Goal: Task Accomplishment & Management: Manage account settings

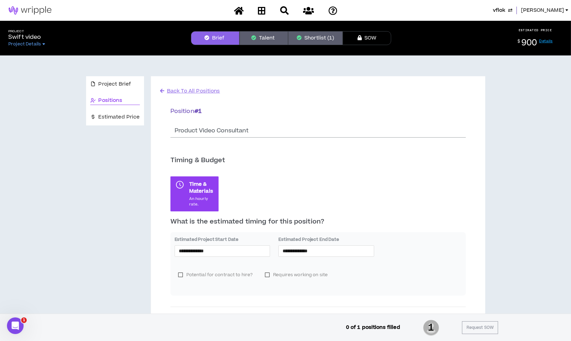
click at [292, 34] on button "Shortlist (1)" at bounding box center [315, 38] width 54 height 14
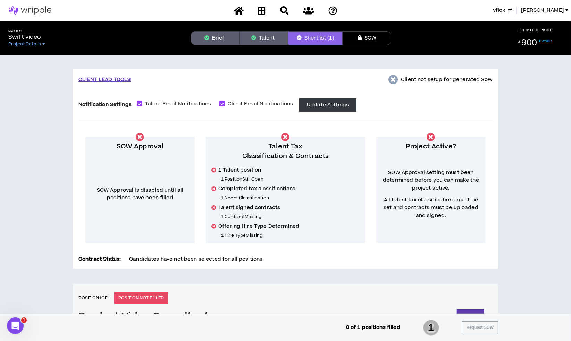
click at [257, 35] on button "Talent" at bounding box center [263, 38] width 49 height 14
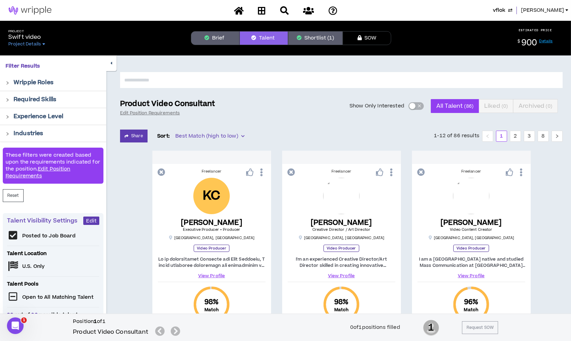
click at [215, 39] on button "Brief" at bounding box center [215, 38] width 49 height 14
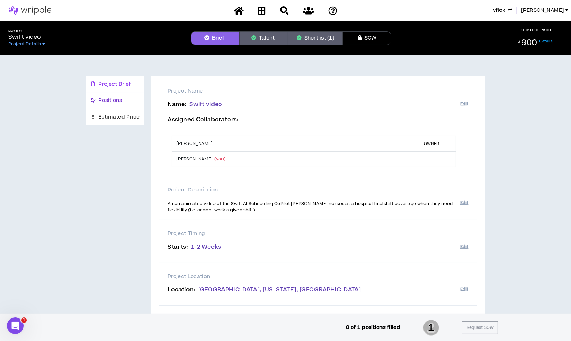
click at [122, 100] on span "Positions" at bounding box center [111, 101] width 24 height 8
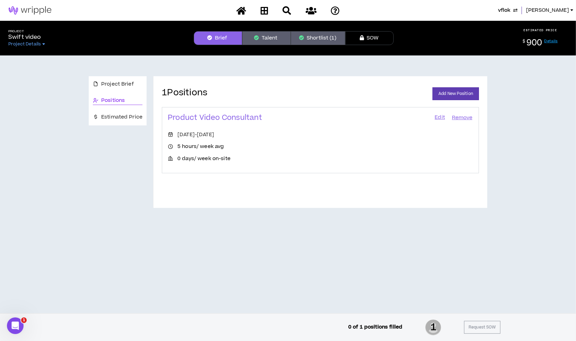
click at [437, 115] on link "Edit" at bounding box center [440, 118] width 12 height 10
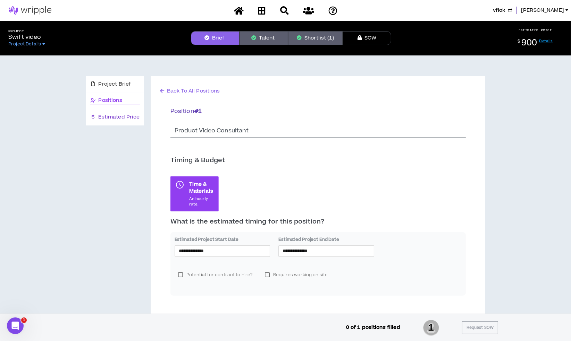
click at [136, 115] on span "Estimated Price" at bounding box center [119, 117] width 41 height 8
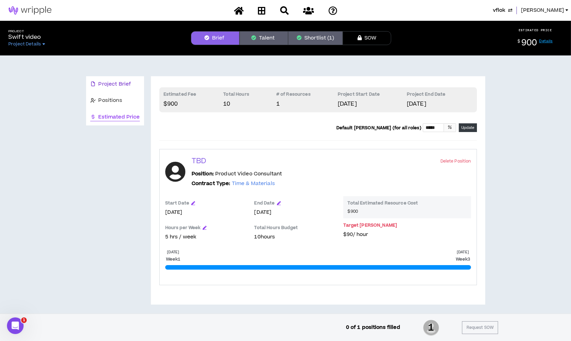
click at [132, 83] on div "Project Brief" at bounding box center [115, 84] width 50 height 8
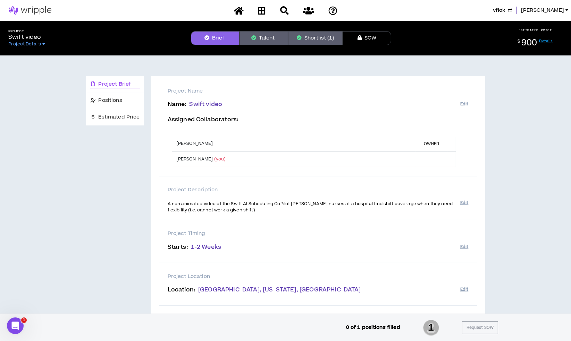
click at [268, 42] on button "Talent" at bounding box center [263, 38] width 49 height 14
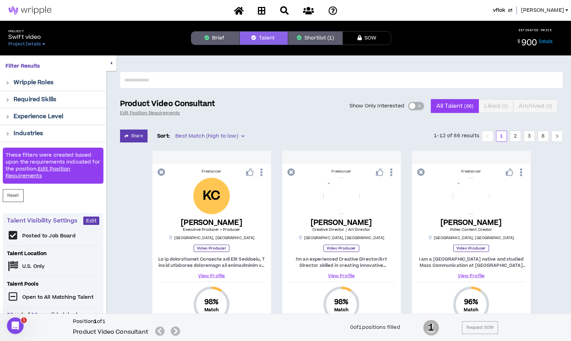
click at [413, 106] on div "button" at bounding box center [412, 106] width 6 height 6
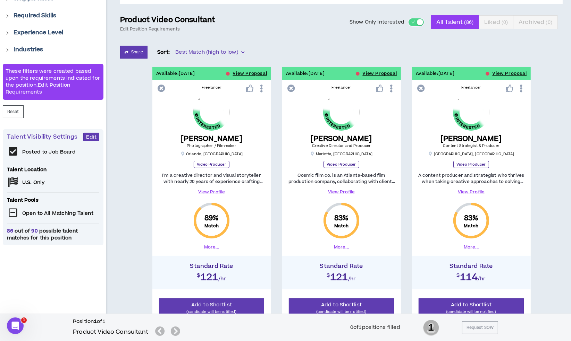
scroll to position [116, 0]
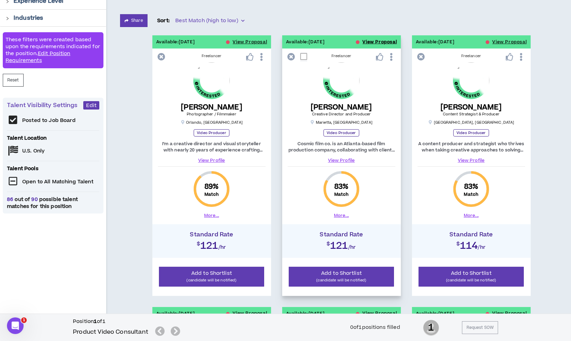
click at [375, 36] on button "View Proposal" at bounding box center [379, 41] width 34 height 13
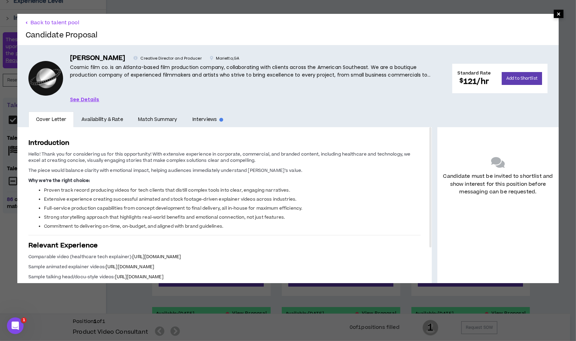
click at [554, 16] on span "×" at bounding box center [559, 14] width 10 height 8
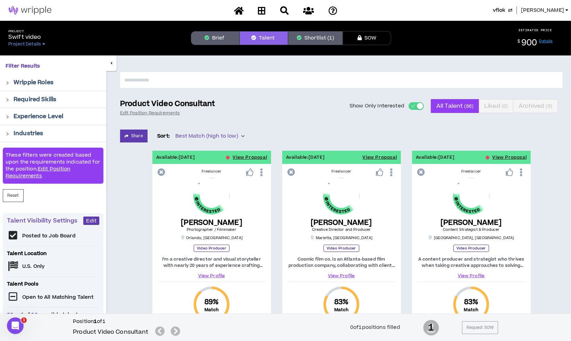
click at [210, 35] on button "Brief" at bounding box center [215, 38] width 49 height 14
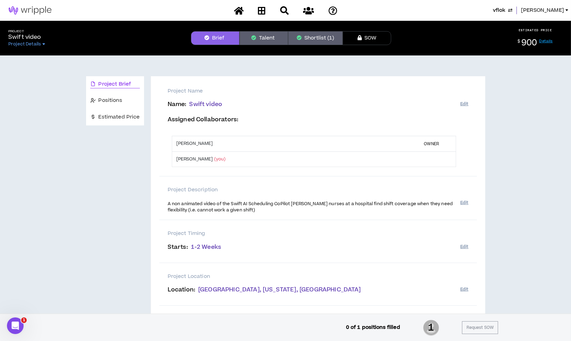
click at [266, 39] on button "Talent" at bounding box center [263, 38] width 49 height 14
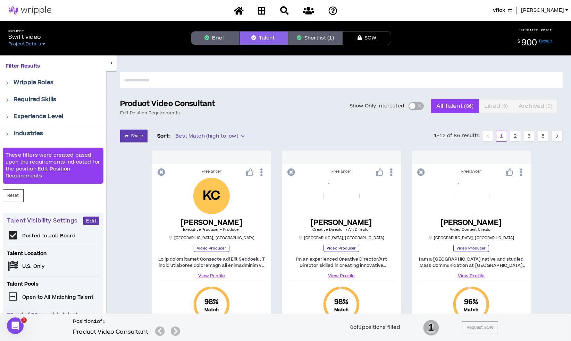
click at [555, 9] on span "[PERSON_NAME]" at bounding box center [542, 11] width 43 height 8
click at [547, 39] on link "Details" at bounding box center [546, 41] width 14 height 5
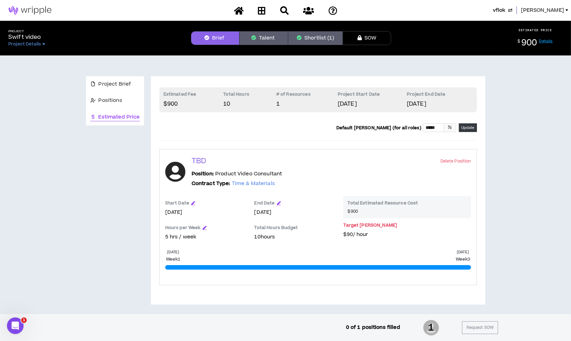
click at [547, 39] on link "Details" at bounding box center [546, 41] width 14 height 5
click at [546, 37] on div "$ 900 Details" at bounding box center [535, 42] width 66 height 11
click at [546, 42] on link "Details" at bounding box center [546, 41] width 14 height 5
click at [560, 4] on div "vflok [PERSON_NAME]" at bounding box center [285, 10] width 571 height 21
click at [553, 12] on span "[PERSON_NAME]" at bounding box center [542, 11] width 43 height 8
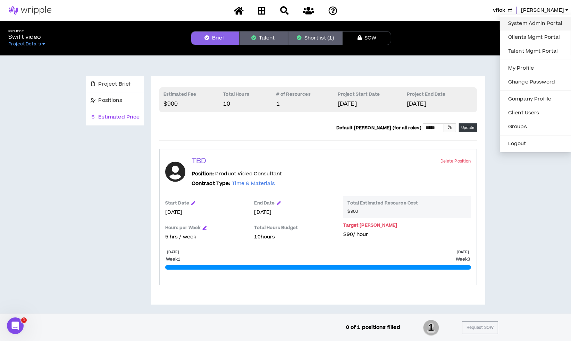
click at [535, 26] on link "System Admin Portal" at bounding box center [535, 23] width 63 height 10
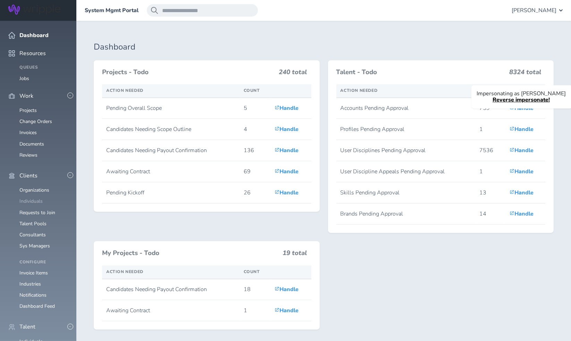
click at [29, 198] on link "Individuals" at bounding box center [30, 201] width 23 height 7
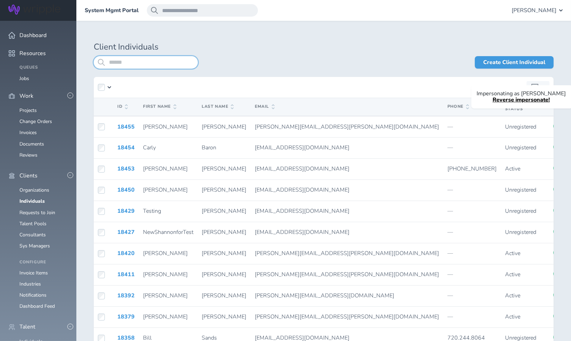
click at [132, 63] on input "search" at bounding box center [146, 62] width 104 height 12
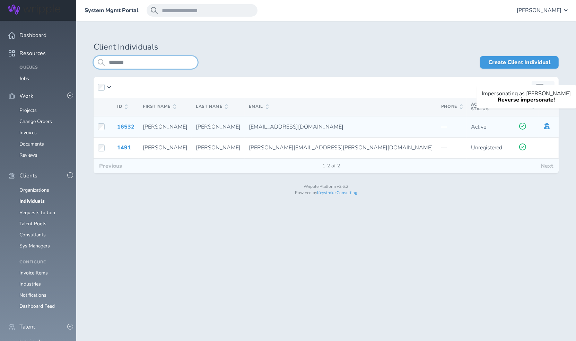
type input "*******"
drag, startPoint x: 368, startPoint y: 126, endPoint x: 364, endPoint y: 133, distance: 7.3
click at [545, 126] on icon at bounding box center [548, 126] width 6 height 6
